Goal: Task Accomplishment & Management: Manage account settings

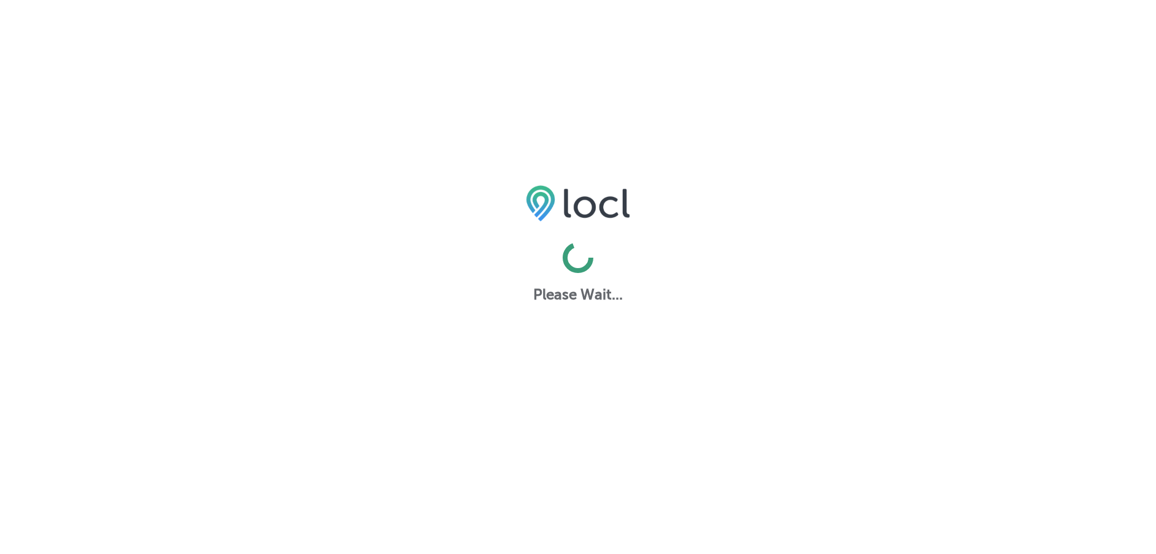
select select "US"
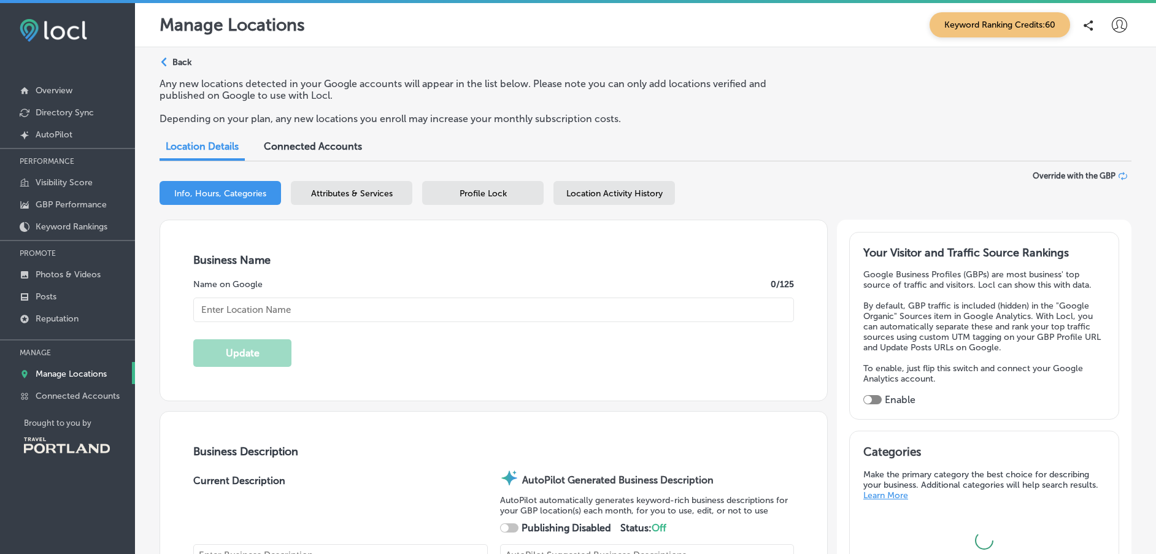
type input "The Minnow PDX"
type textarea "The Minnow PDX elevates the lunch experience with a menu built on integrity and…"
type input "[STREET_ADDRESS]"
type input "[GEOGRAPHIC_DATA]"
type input "97210"
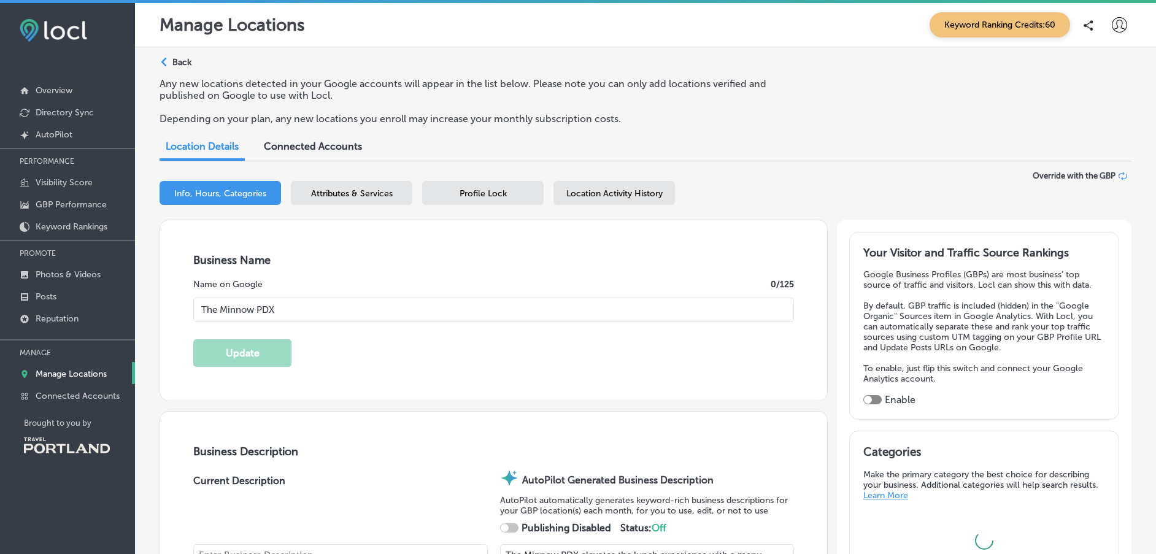
type input "US"
type input "[URL][DOMAIN_NAME]"
type input "[EMAIL_ADDRESS][DOMAIN_NAME]"
type input "[URL][DOMAIN_NAME]"
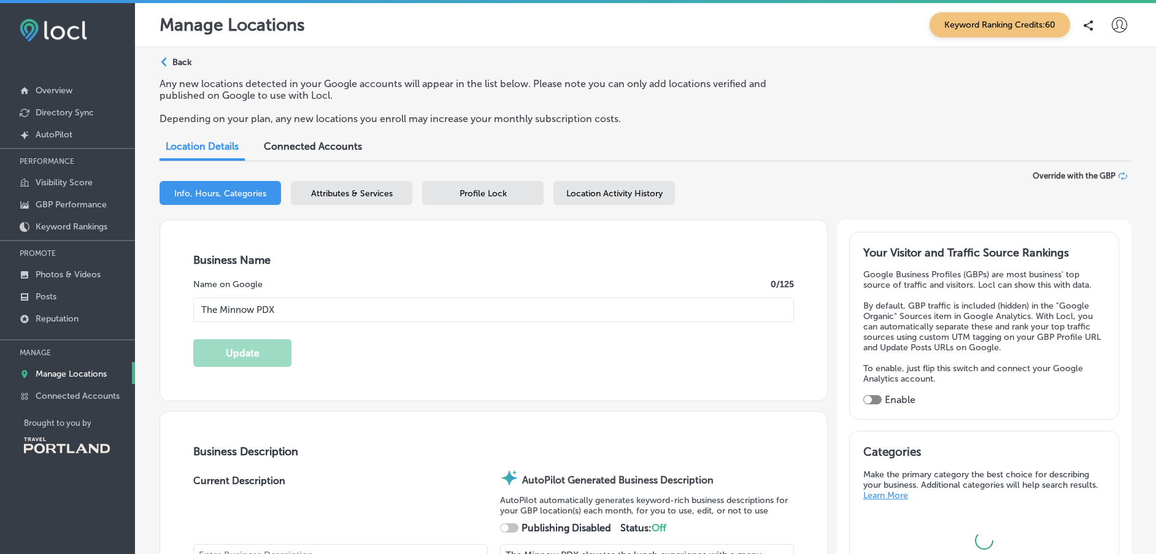
type input "25"
type textarea "A Farm-Fresh Eatery 🥕 Lunch fare, [PERSON_NAME] & sundries in a calm & casual e…"
type input "[PHONE_NUMBER]"
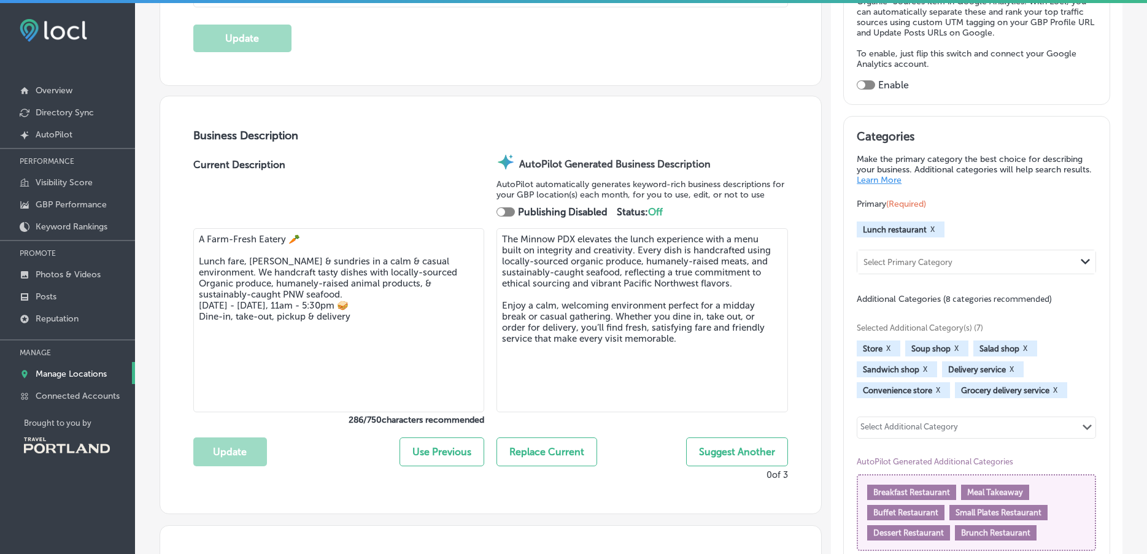
scroll to position [327, 0]
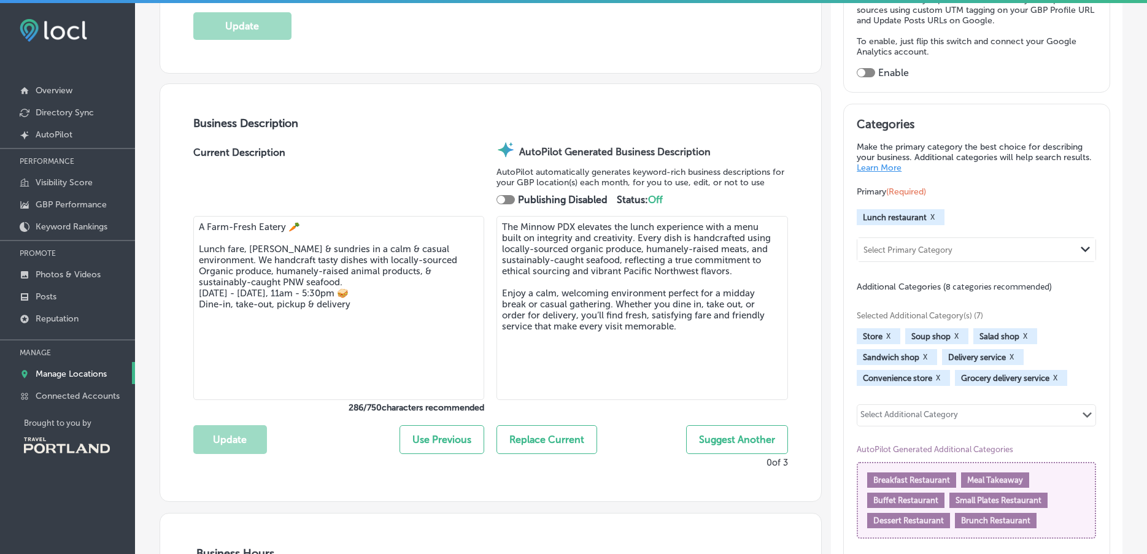
click at [278, 288] on textarea "A Farm-Fresh Eatery 🥕 Lunch fare, [PERSON_NAME] & sundries in a calm & casual e…" at bounding box center [338, 308] width 291 height 184
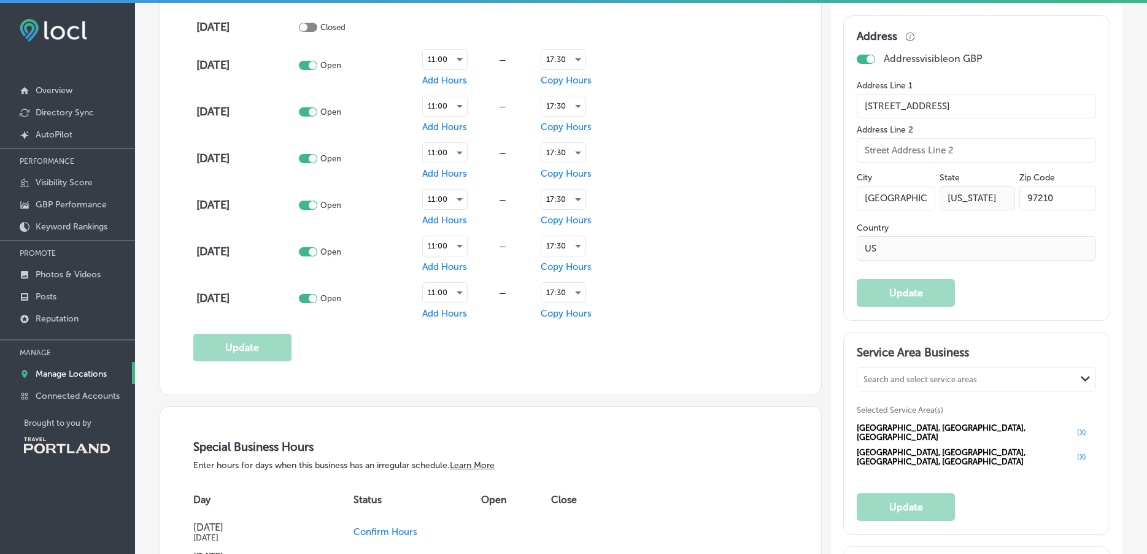
scroll to position [1146, 0]
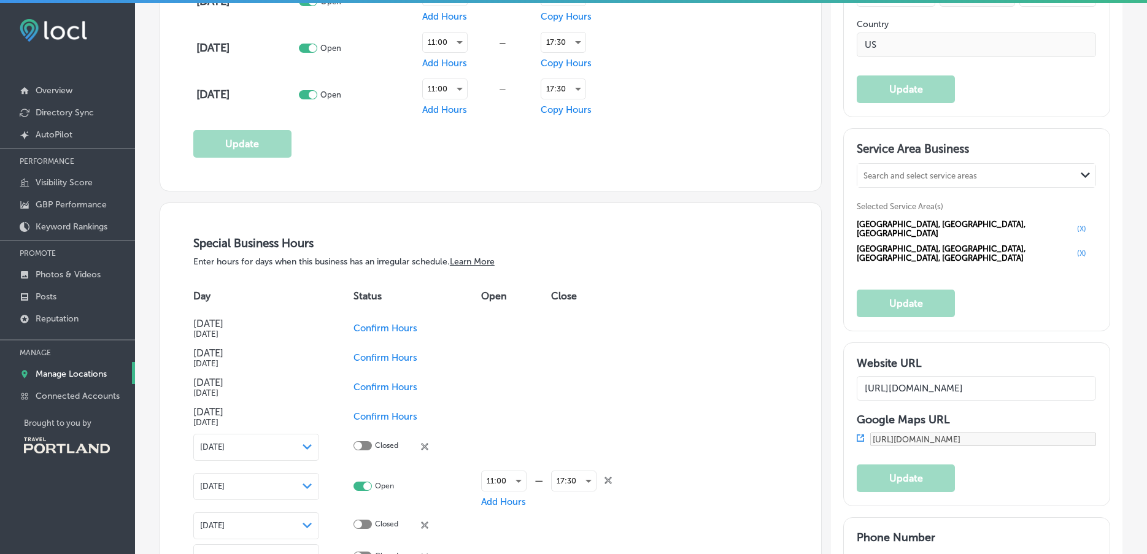
click at [974, 174] on div "Search and select service areas" at bounding box center [966, 176] width 218 height 17
click at [973, 174] on div "Search and select service areas" at bounding box center [966, 176] width 218 height 17
click at [1079, 242] on div "[GEOGRAPHIC_DATA], [GEOGRAPHIC_DATA], [GEOGRAPHIC_DATA] (X) [GEOGRAPHIC_DATA], …" at bounding box center [976, 241] width 239 height 49
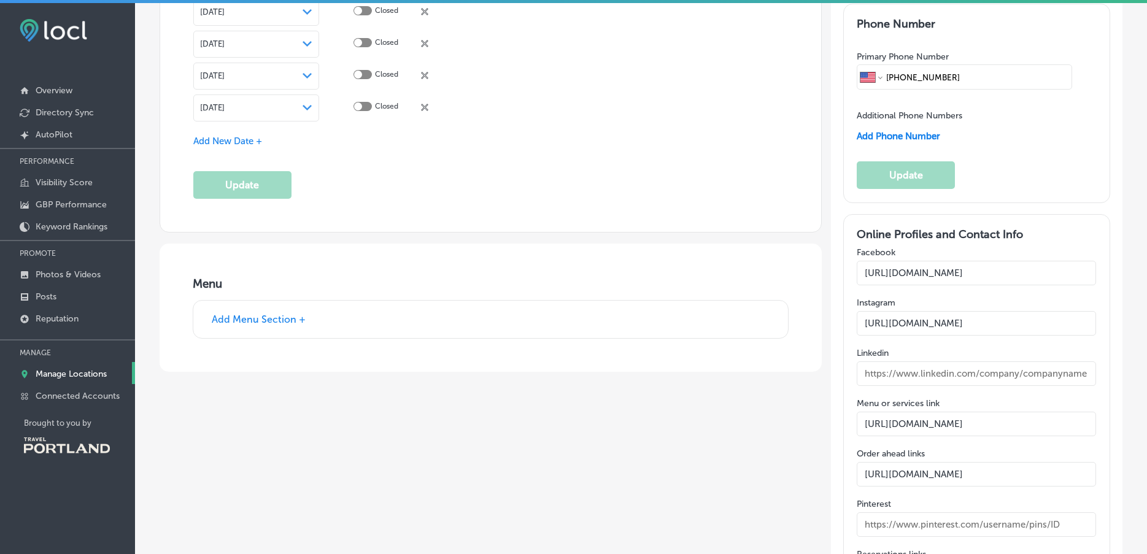
scroll to position [1901, 0]
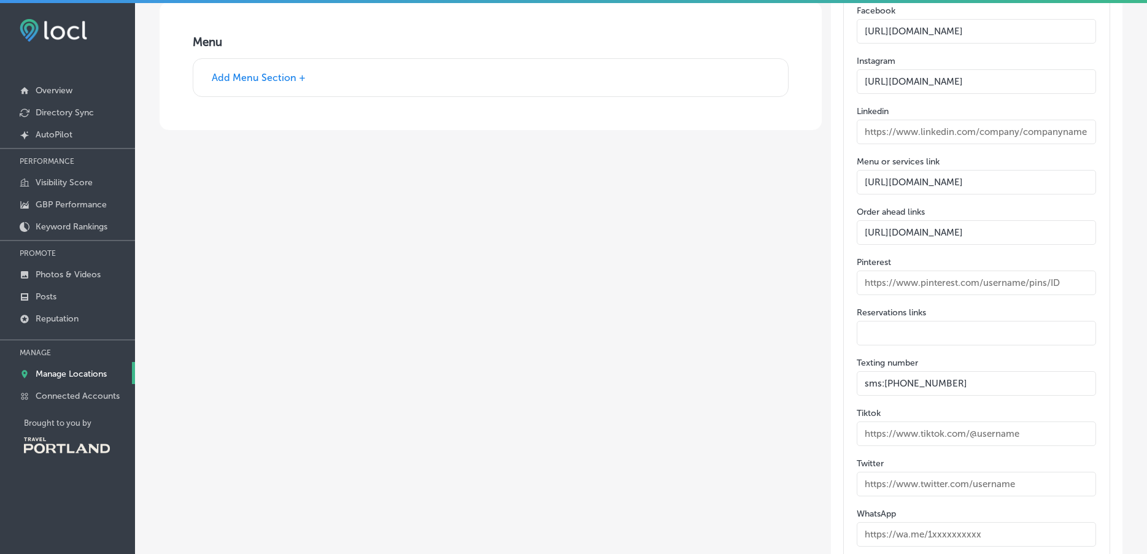
click at [962, 321] on input "text" at bounding box center [976, 333] width 239 height 25
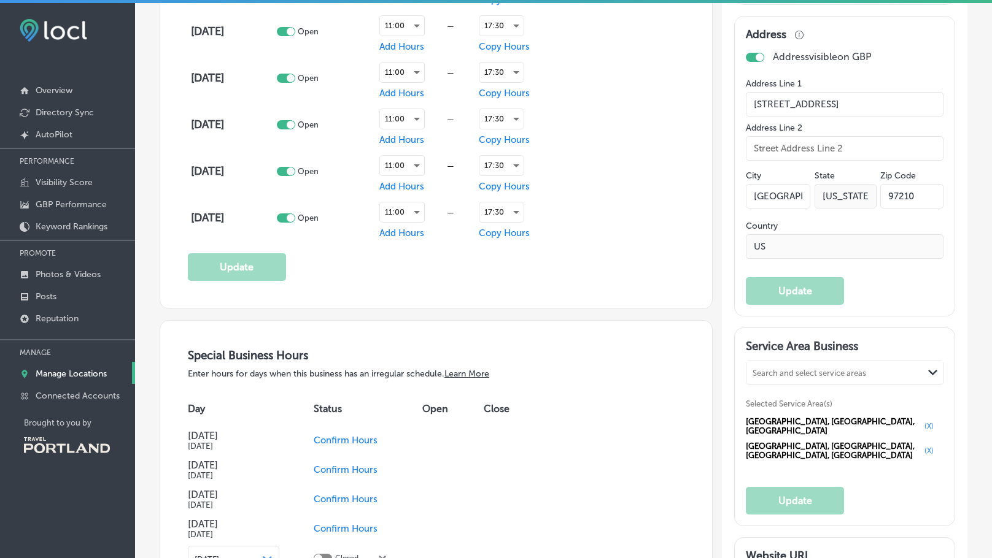
scroll to position [592, 0]
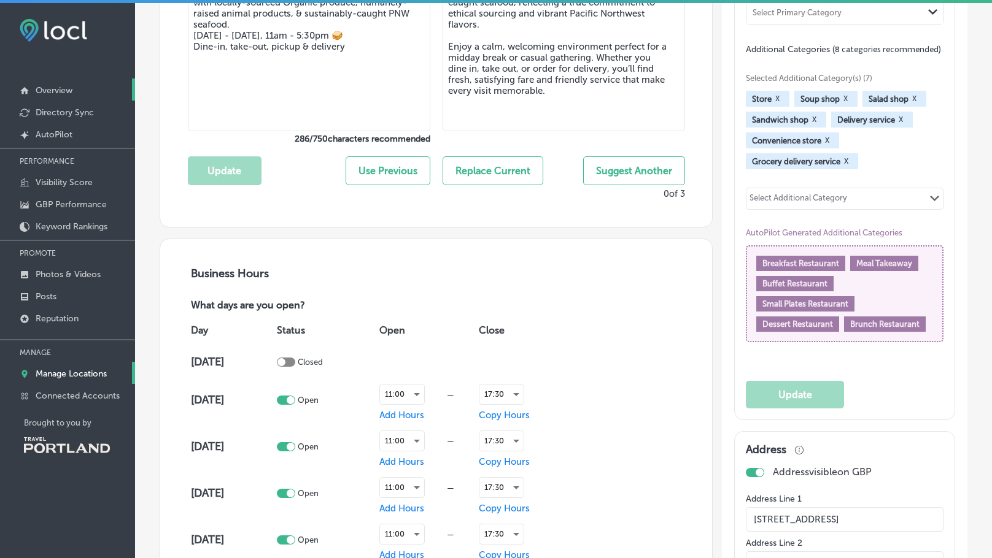
click at [64, 92] on p "Overview" at bounding box center [54, 90] width 37 height 10
